Goal: Task Accomplishment & Management: Use online tool/utility

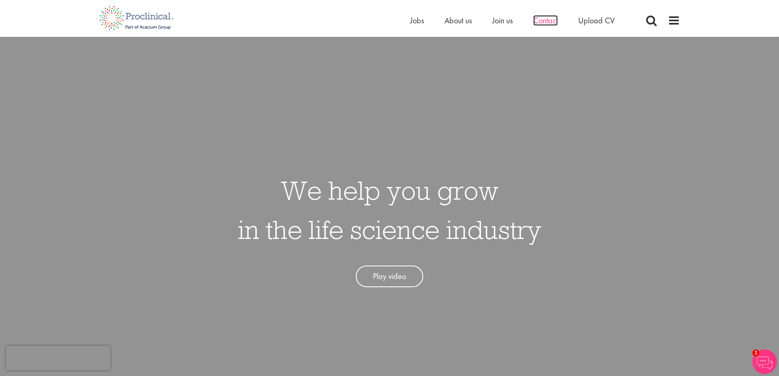
click at [549, 21] on span "Contact" at bounding box center [545, 20] width 25 height 11
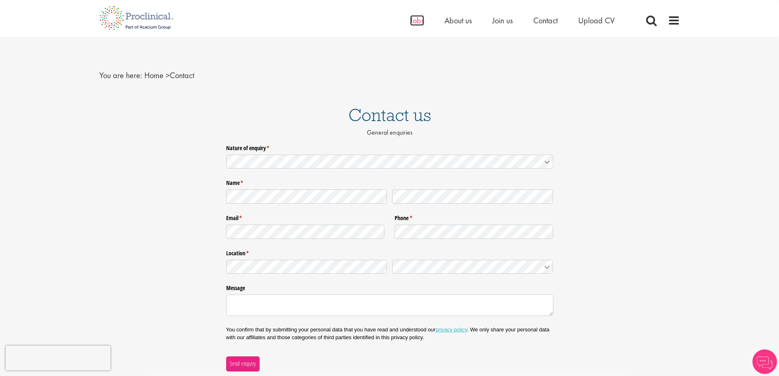
click at [415, 21] on span "Jobs" at bounding box center [417, 20] width 14 height 11
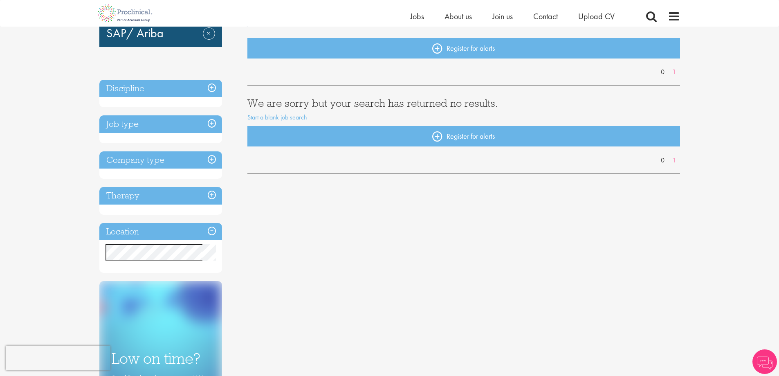
scroll to position [82, 0]
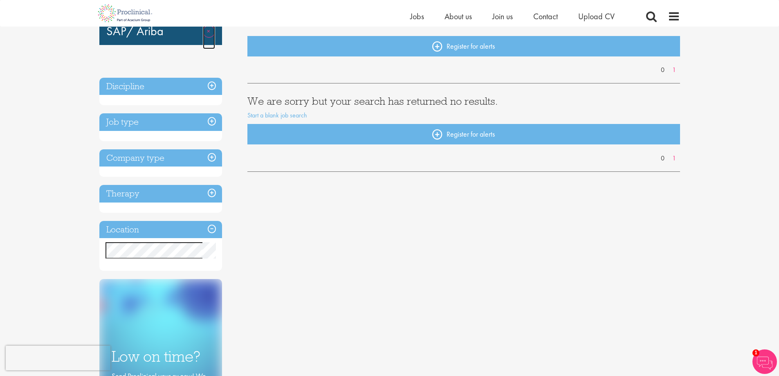
click at [212, 29] on link "Remove" at bounding box center [209, 37] width 12 height 24
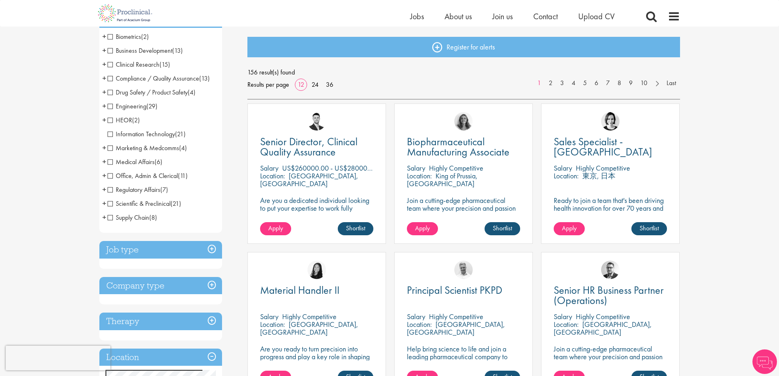
scroll to position [82, 0]
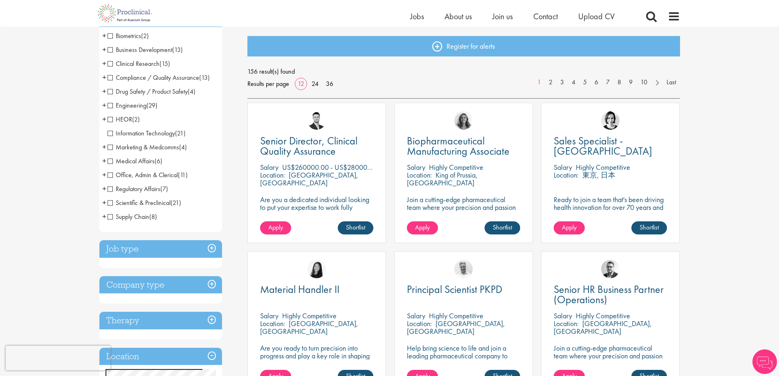
click at [164, 249] on h3 "Job type" at bounding box center [160, 249] width 123 height 18
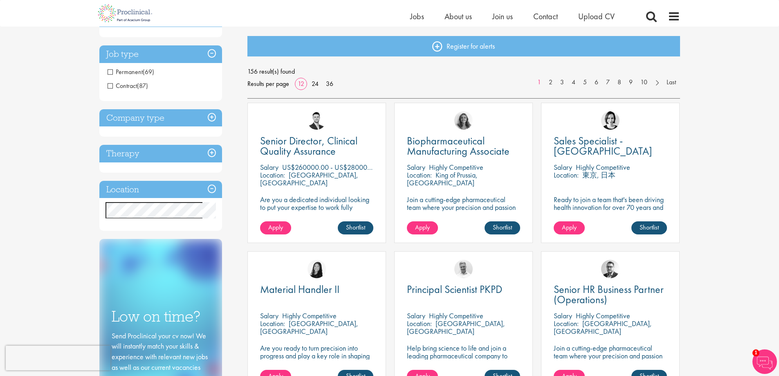
click at [114, 84] on span "Contract" at bounding box center [122, 85] width 29 height 9
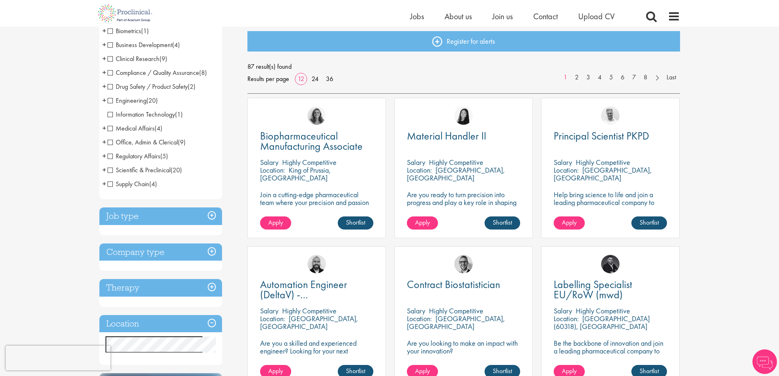
scroll to position [123, 0]
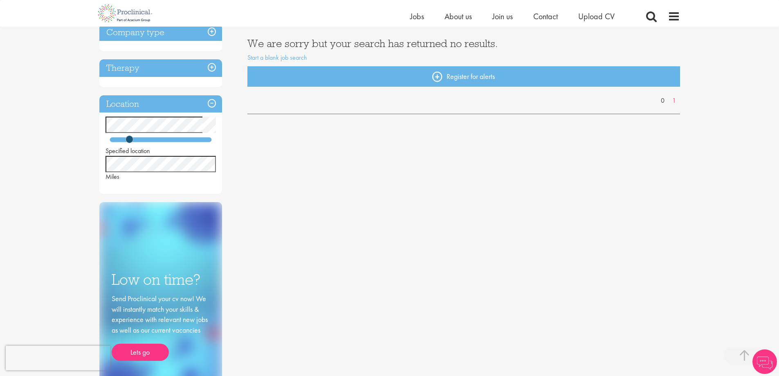
scroll to position [164, 0]
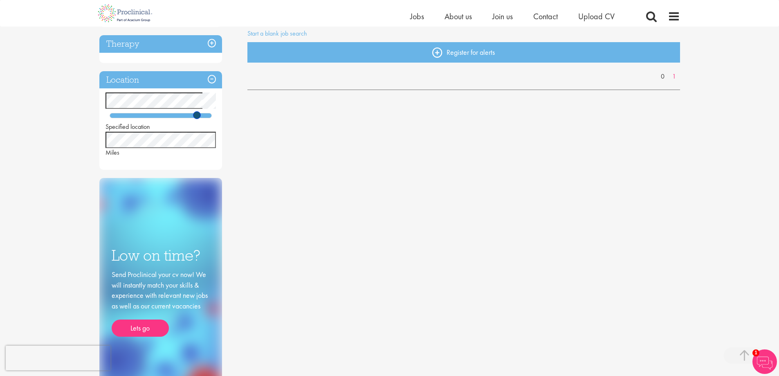
drag, startPoint x: 134, startPoint y: 114, endPoint x: 198, endPoint y: 114, distance: 63.8
click at [198, 114] on div at bounding box center [161, 115] width 102 height 5
